Goal: Information Seeking & Learning: Learn about a topic

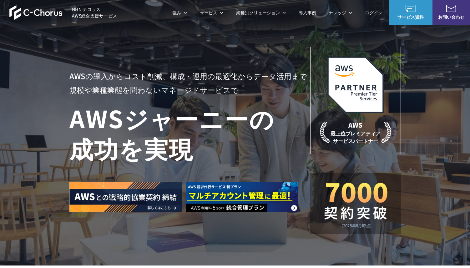
click at [50, 58] on div "AWSの導入からコスト削減、 構成・運用の最適化からデータ活用まで 規模や業種業態を問わない マネージドサービスで AWS ジャーニーの 成功を実現 AWS …" at bounding box center [235, 133] width 470 height 266
click at [113, 55] on link "AWS請求代行サービス" at bounding box center [96, 53] width 44 height 6
click at [110, 56] on link "AWS請求代行サービス" at bounding box center [96, 53] width 44 height 6
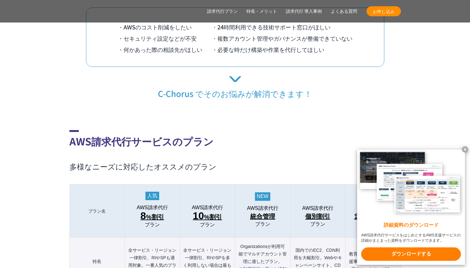
scroll to position [551, 0]
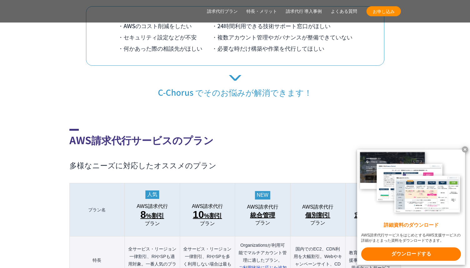
click at [143, 209] on span "8" at bounding box center [144, 214] width 6 height 11
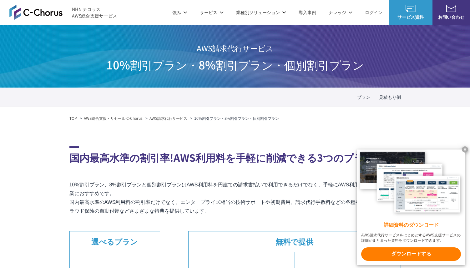
click at [102, 91] on link "AWS Marketplace割引サービス" at bounding box center [105, 91] width 62 height 6
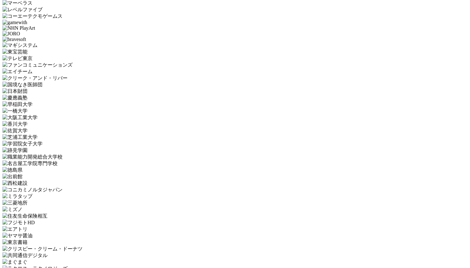
scroll to position [2036, 0]
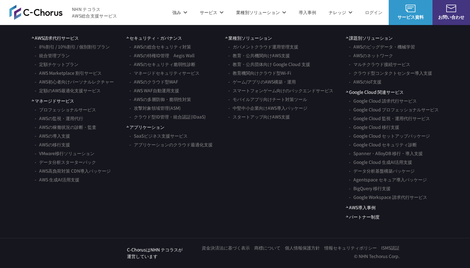
scroll to position [3678, 0]
click at [210, 184] on ul "セキュリティ・ガバナンス AWSの総合セキュリティ対策 AWSの特権ID管理　Aegis Wall AWSのセキュリティ脆弱性診断 マネージドセキュリティサー…" at bounding box center [169, 128] width 86 height 186
click at [75, 181] on link "AWS 生成AI活用支援" at bounding box center [57, 179] width 45 height 9
